Goal: Register for event/course

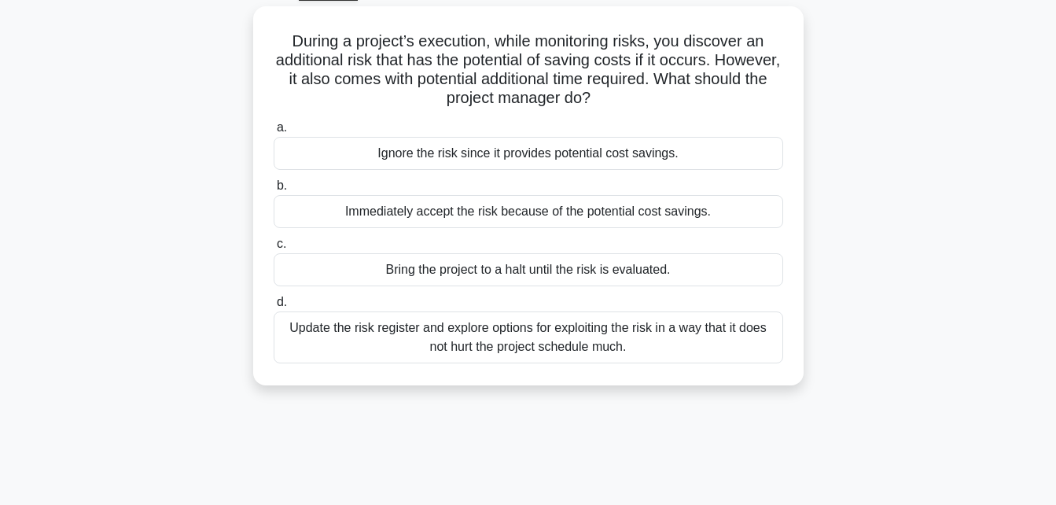
scroll to position [84, 0]
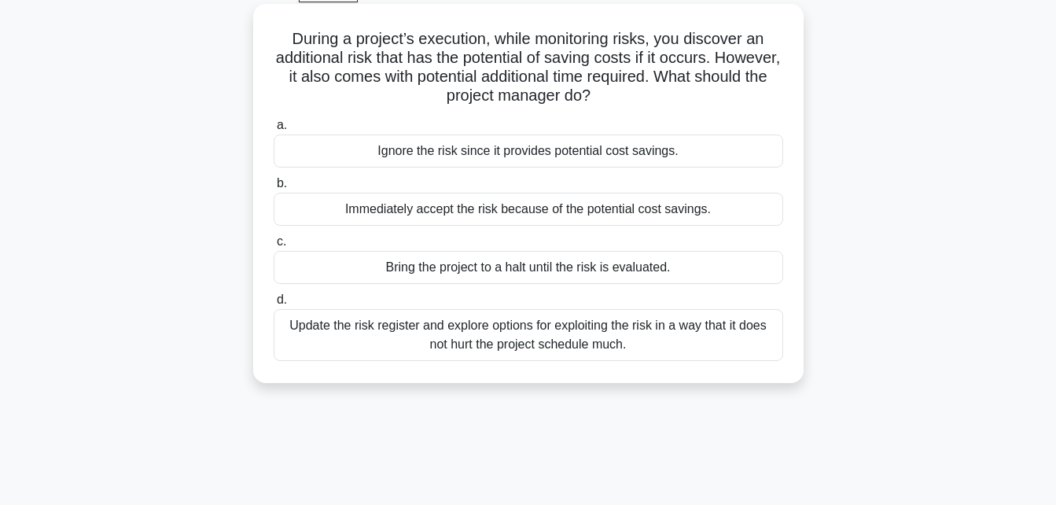
click at [679, 233] on label "c. Bring the project to a halt until the risk is evaluated." at bounding box center [529, 258] width 510 height 52
click at [274, 237] on input "c. Bring the project to a halt until the risk is evaluated." at bounding box center [274, 242] width 0 height 10
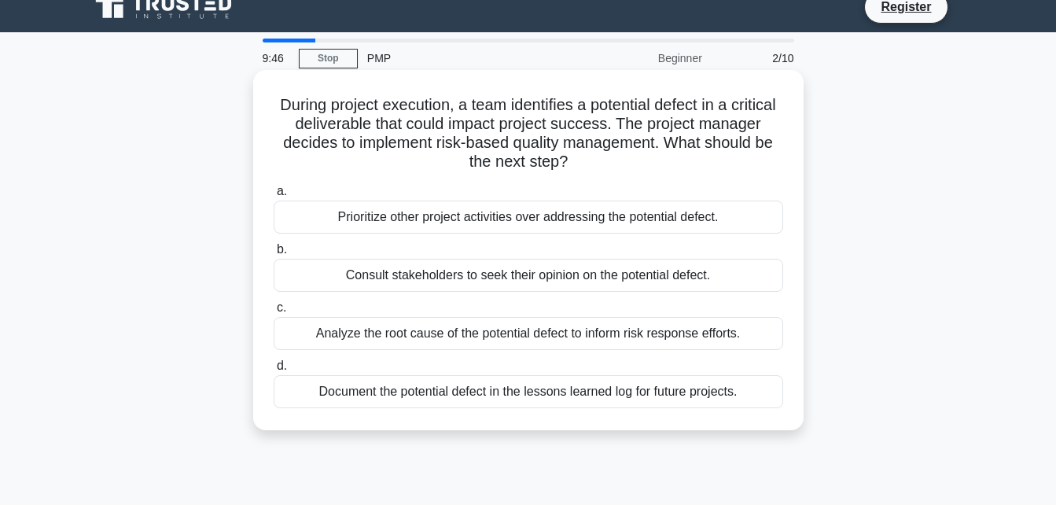
scroll to position [0, 0]
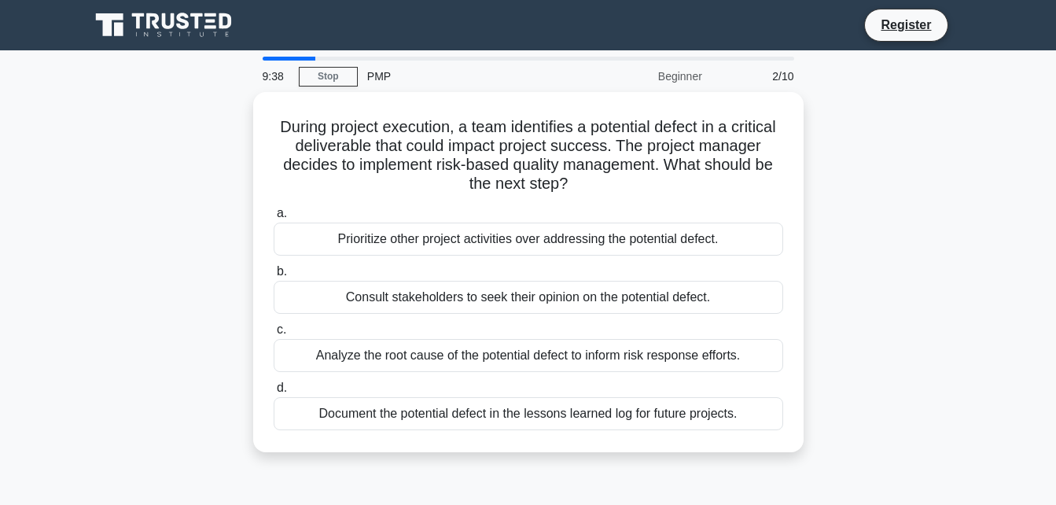
click at [385, 84] on div "PMP" at bounding box center [466, 76] width 216 height 31
click at [381, 74] on div "PMP" at bounding box center [466, 76] width 216 height 31
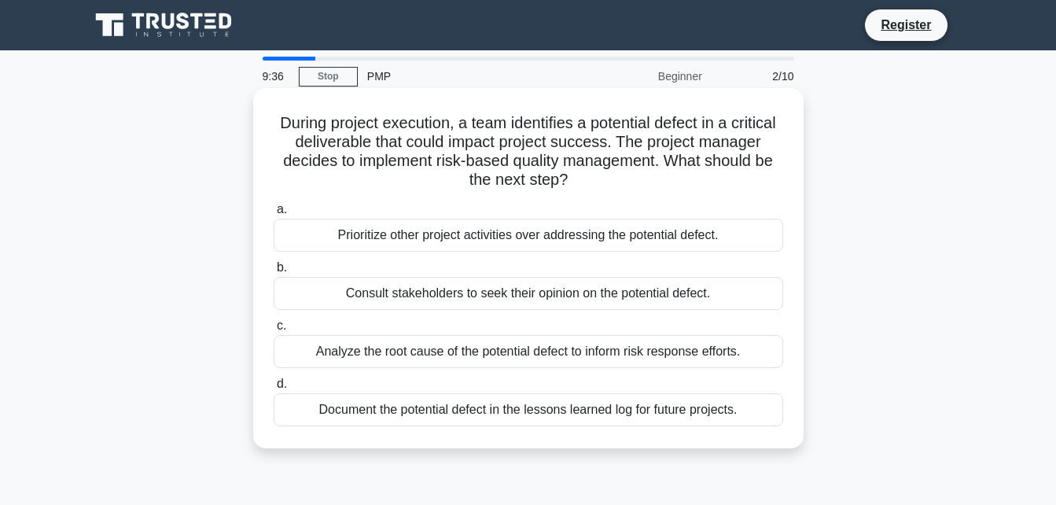
click at [481, 248] on div "Prioritize other project activities over addressing the potential defect." at bounding box center [529, 235] width 510 height 33
click at [274, 215] on input "a. Prioritize other project activities over addressing the potential defect." at bounding box center [274, 209] width 0 height 10
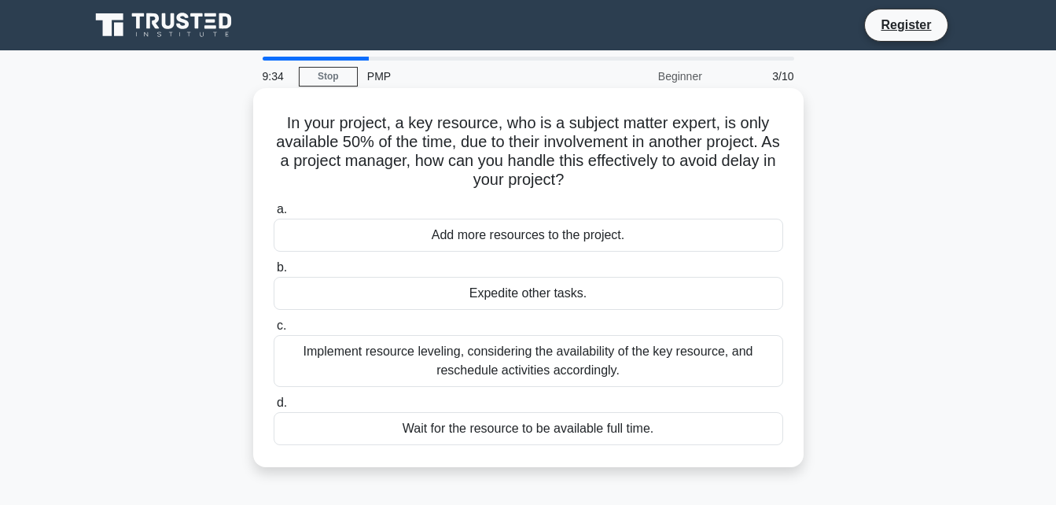
click at [496, 300] on div "Expedite other tasks." at bounding box center [529, 293] width 510 height 33
click at [274, 273] on input "b. Expedite other tasks." at bounding box center [274, 268] width 0 height 10
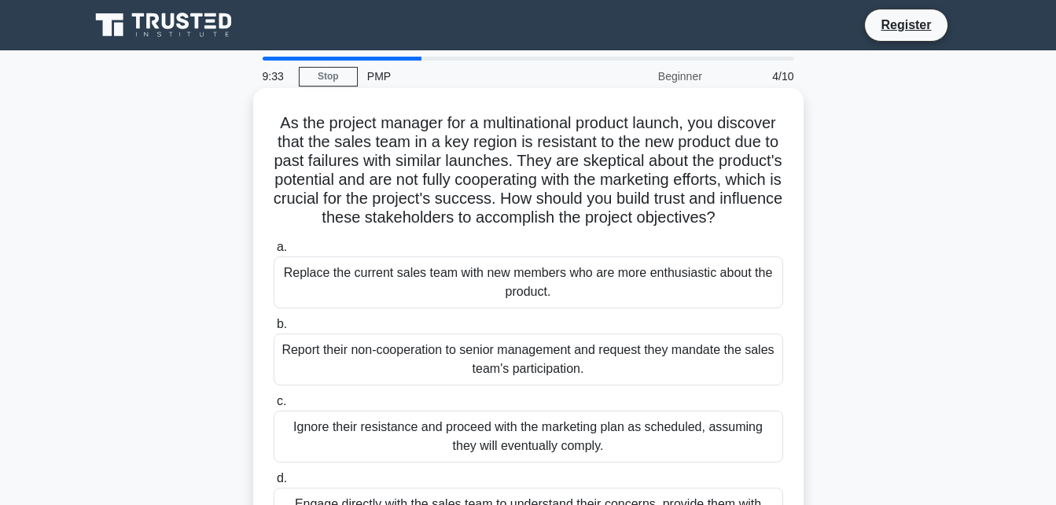
click at [517, 370] on div "Report their non-cooperation to senior management and request they mandate the …" at bounding box center [529, 359] width 510 height 52
click at [274, 329] on input "b. Report their non-cooperation to senior management and request they mandate t…" at bounding box center [274, 324] width 0 height 10
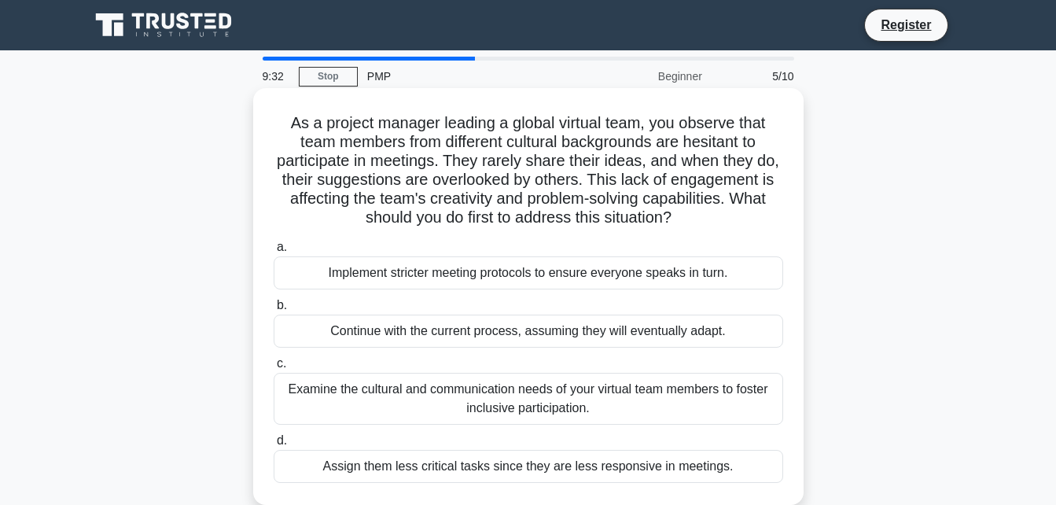
click at [519, 402] on div "Examine the cultural and communication needs of your virtual team members to fo…" at bounding box center [529, 399] width 510 height 52
click at [274, 369] on input "c. Examine the cultural and communication needs of your virtual team members to…" at bounding box center [274, 364] width 0 height 10
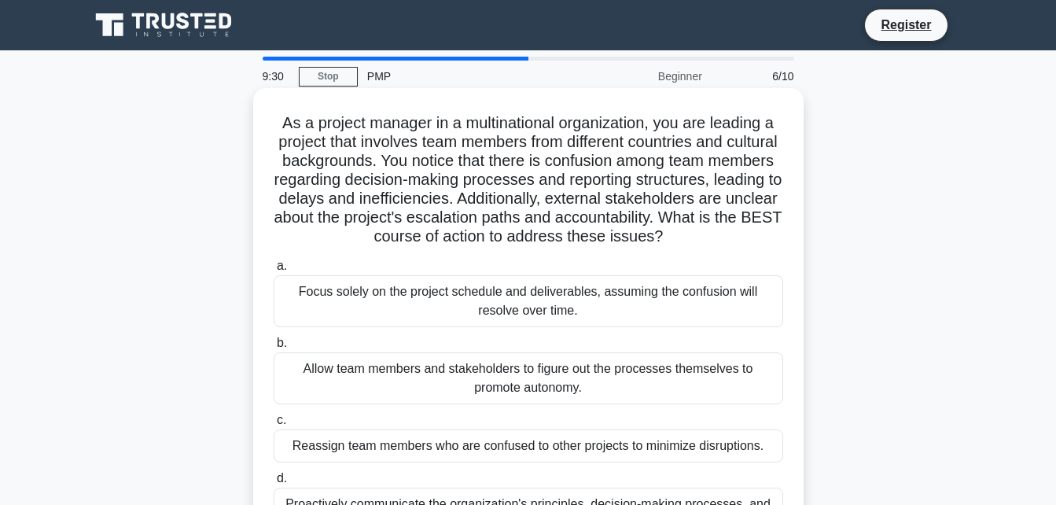
drag, startPoint x: 481, startPoint y: 318, endPoint x: 466, endPoint y: 326, distance: 17.6
click at [466, 326] on div "Focus solely on the project schedule and deliverables, assuming the confusion w…" at bounding box center [529, 301] width 510 height 52
click at [274, 271] on input "a. Focus solely on the project schedule and deliverables, assuming the confusio…" at bounding box center [274, 266] width 0 height 10
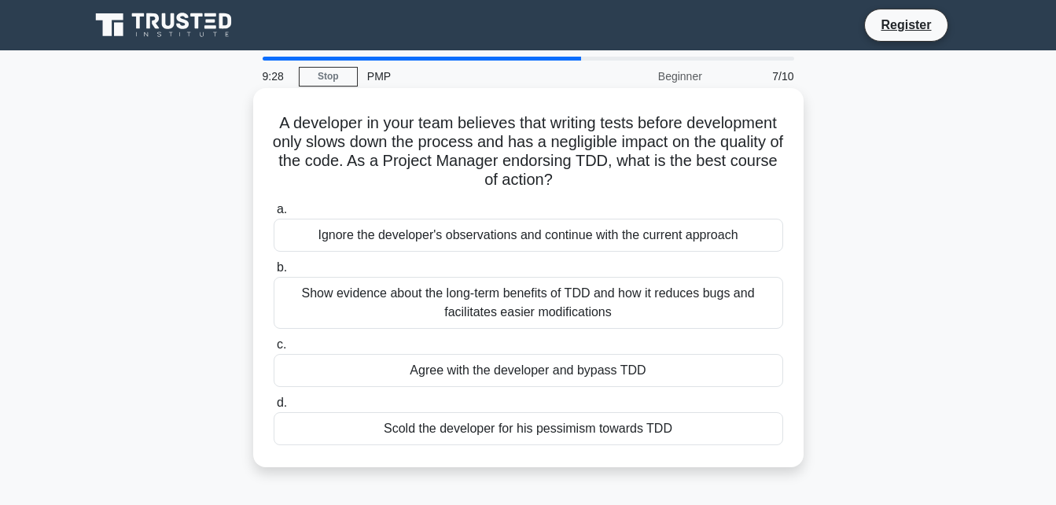
click at [499, 380] on div "Agree with the developer and bypass TDD" at bounding box center [529, 370] width 510 height 33
click at [274, 350] on input "c. Agree with the developer and bypass TDD" at bounding box center [274, 345] width 0 height 10
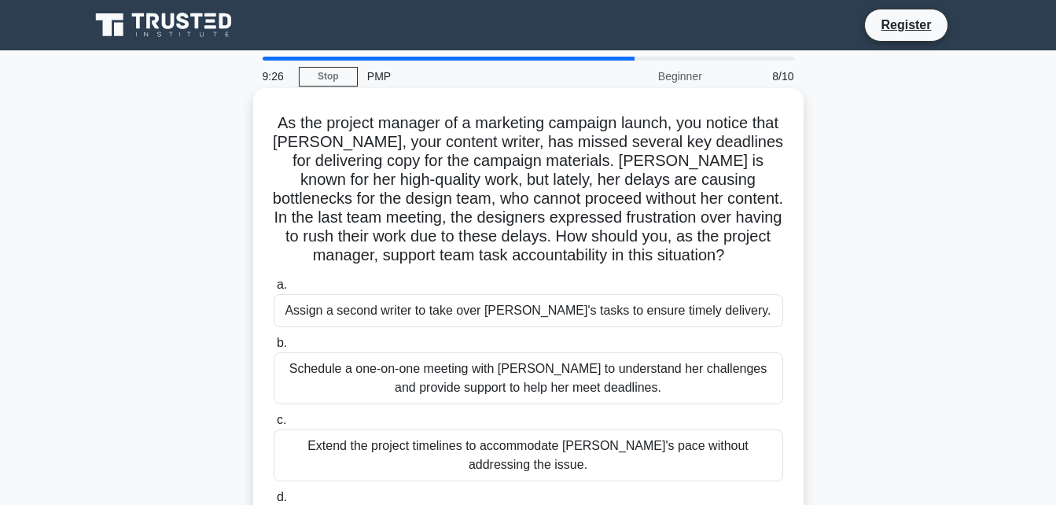
click at [455, 301] on div "Assign a second writer to take over Emily's tasks to ensure timely delivery." at bounding box center [529, 310] width 510 height 33
click at [274, 290] on input "a. Assign a second writer to take over Emily's tasks to ensure timely delivery." at bounding box center [274, 285] width 0 height 10
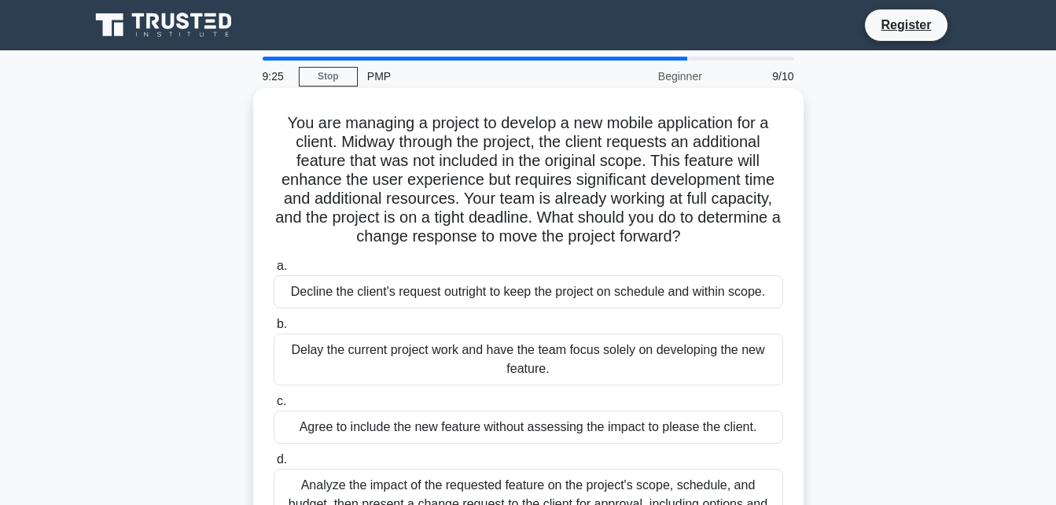
click at [480, 378] on div "Delay the current project work and have the team focus solely on developing the…" at bounding box center [529, 359] width 510 height 52
click at [274, 329] on input "b. Delay the current project work and have the team focus solely on developing …" at bounding box center [274, 324] width 0 height 10
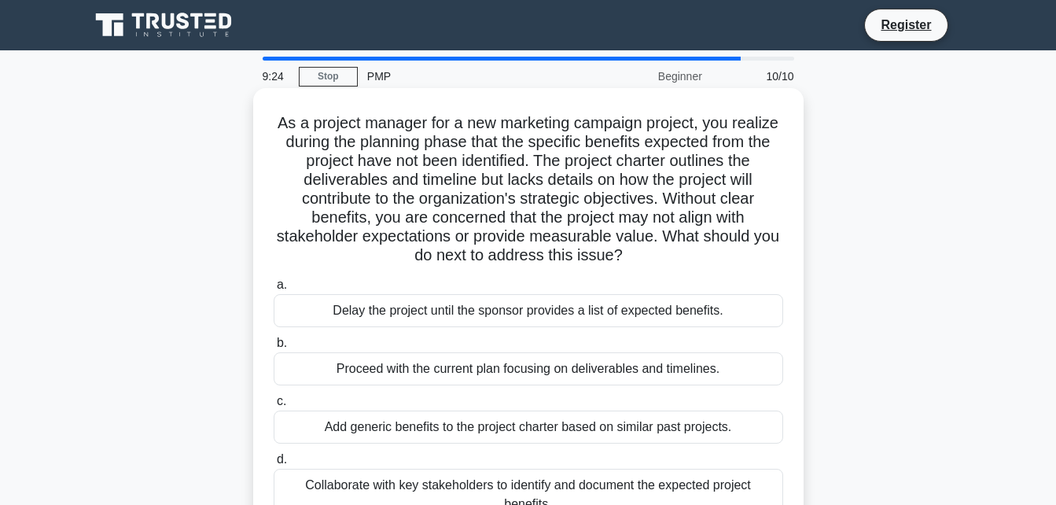
click at [479, 315] on div "a. Delay the project until the sponsor provides a list of expected benefits. b.…" at bounding box center [528, 398] width 528 height 252
click at [479, 315] on div "Delay the project until the sponsor provides a list of expected benefits." at bounding box center [529, 310] width 510 height 33
click at [274, 290] on input "a. Delay the project until the sponsor provides a list of expected benefits." at bounding box center [274, 285] width 0 height 10
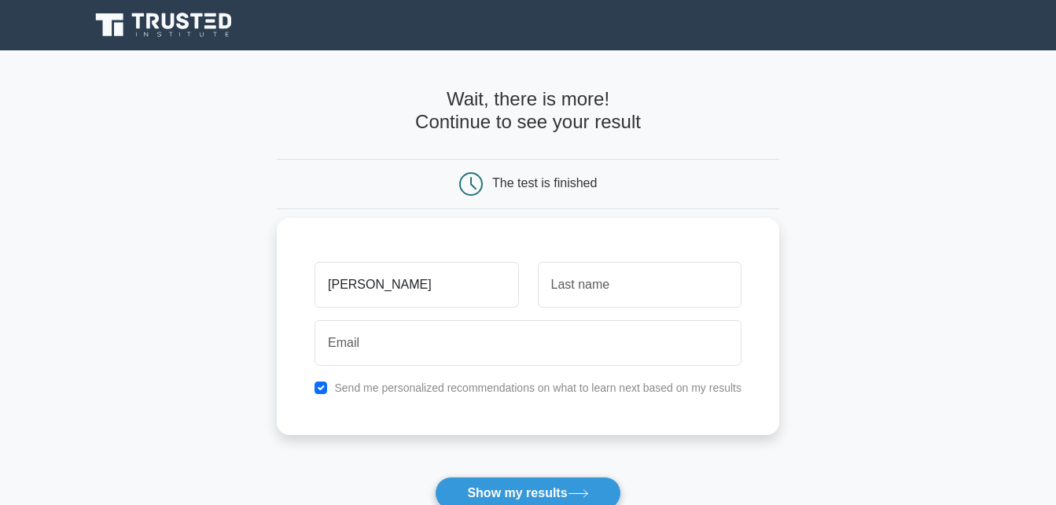
type input "lakisha"
click at [561, 295] on input "text" at bounding box center [640, 285] width 204 height 46
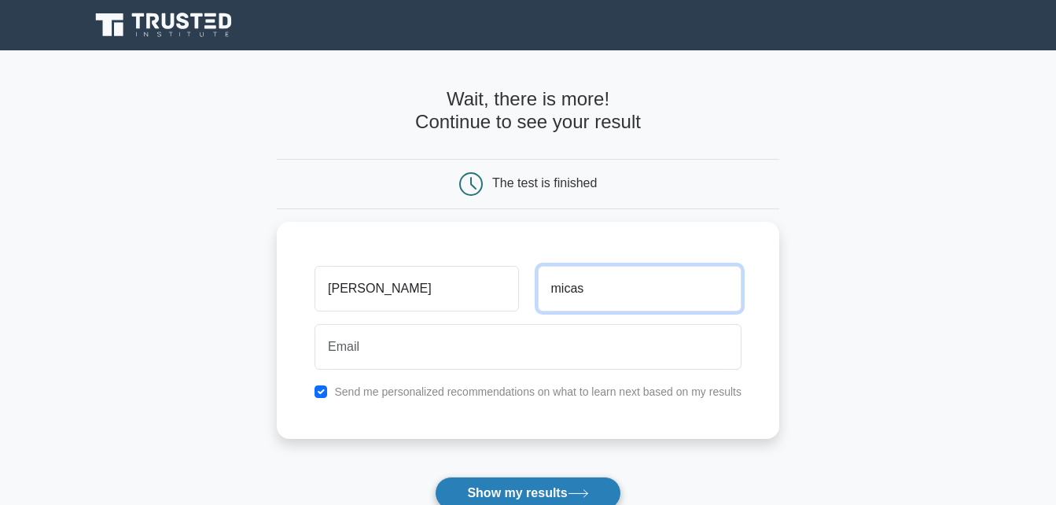
type input "micas"
click at [590, 486] on button "Show my results" at bounding box center [528, 493] width 186 height 33
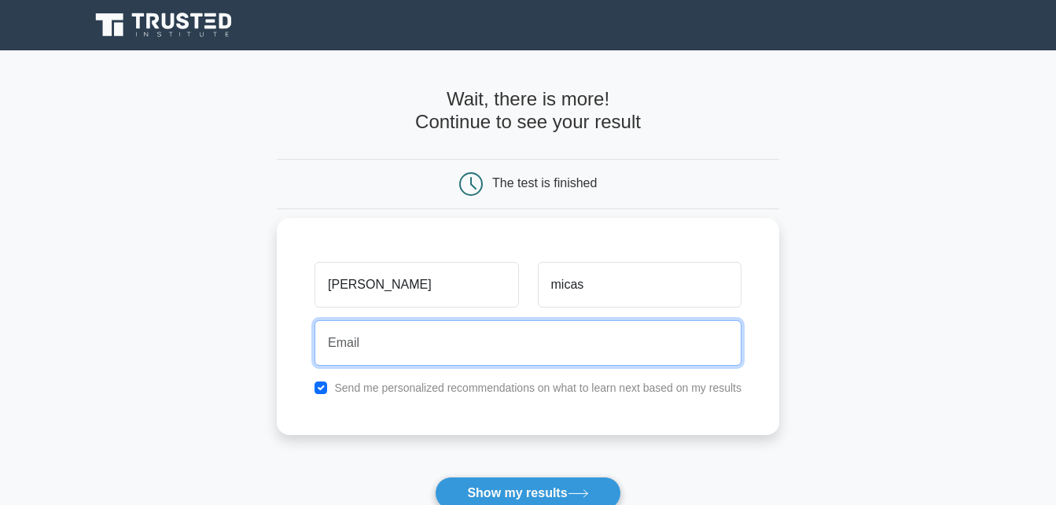
click at [487, 349] on input "email" at bounding box center [528, 343] width 427 height 46
type input "Bibi@Bibi.com"
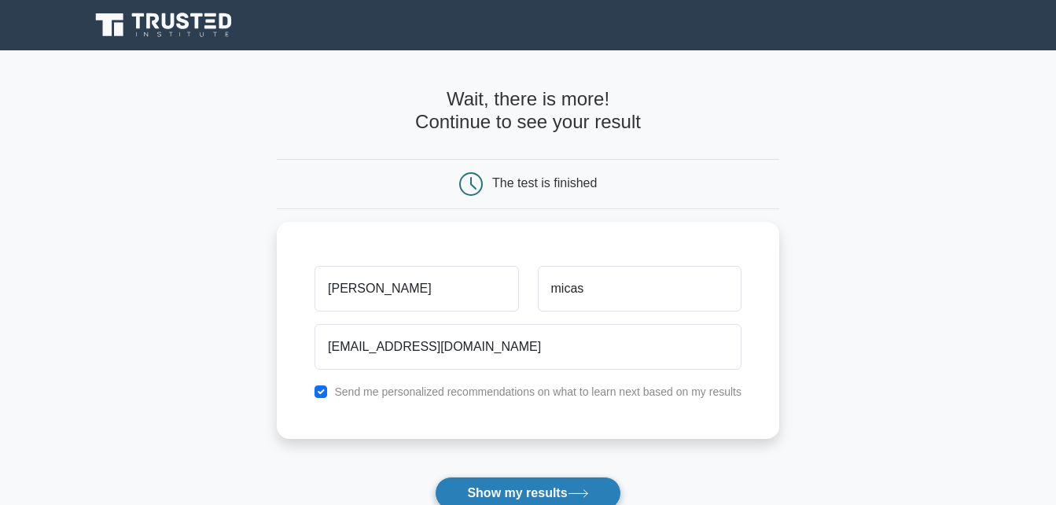
click at [487, 489] on button "Show my results" at bounding box center [528, 493] width 186 height 33
